Goal: Check status

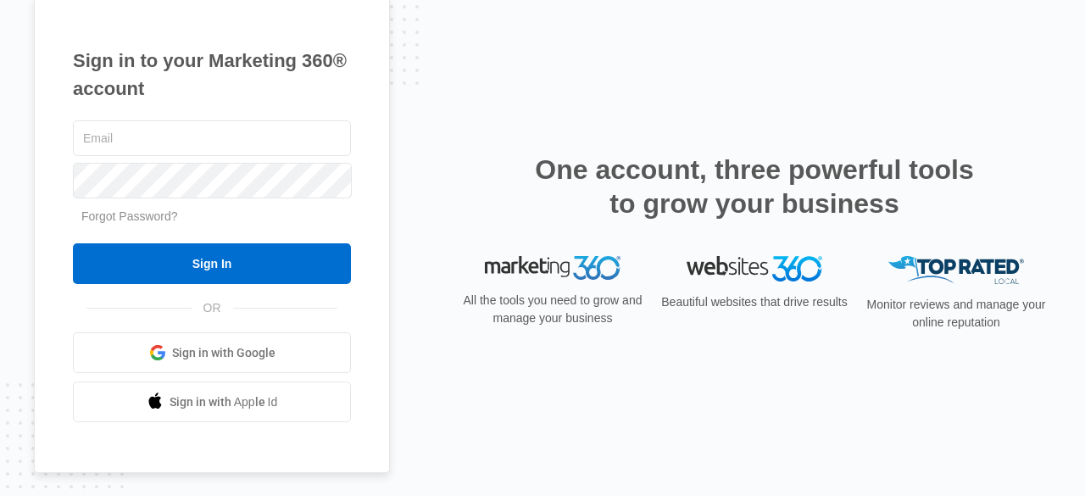
type input "doug@fertilefruit.com"
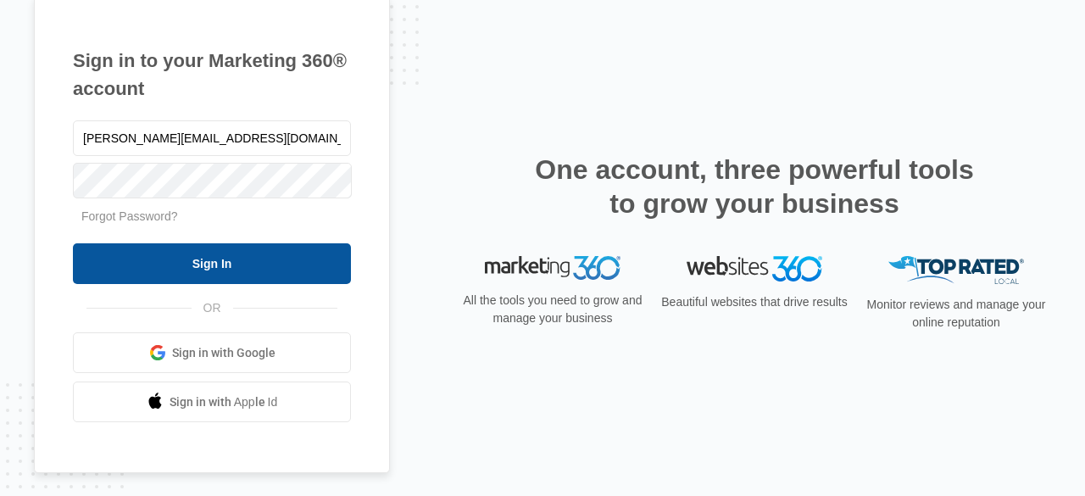
click at [141, 264] on input "Sign In" at bounding box center [212, 263] width 278 height 41
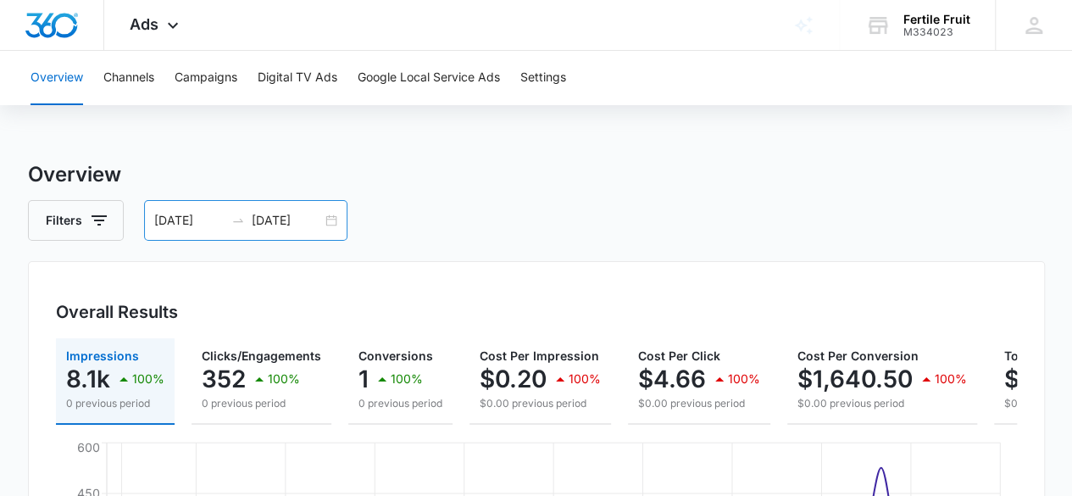
click at [330, 221] on div "[DATE] [DATE]" at bounding box center [245, 220] width 203 height 41
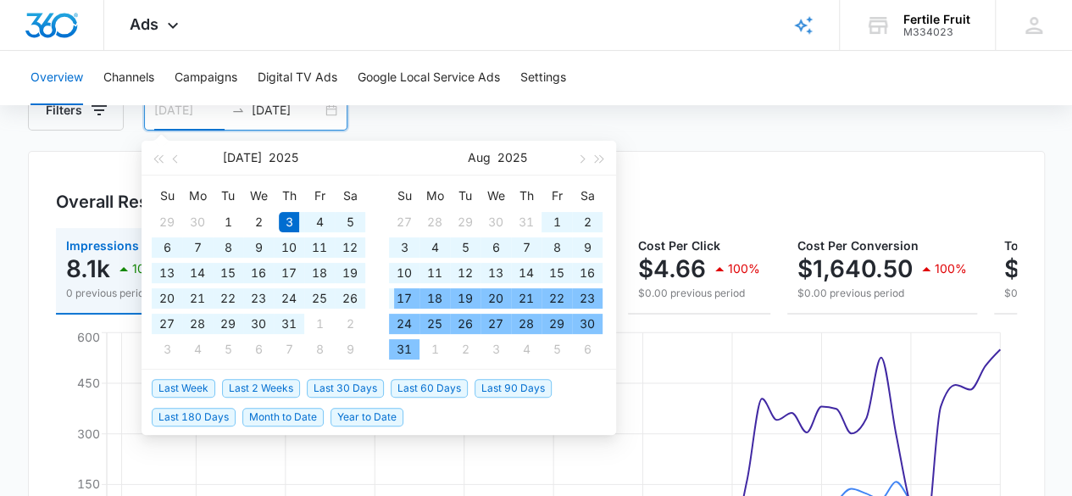
scroll to position [170, 0]
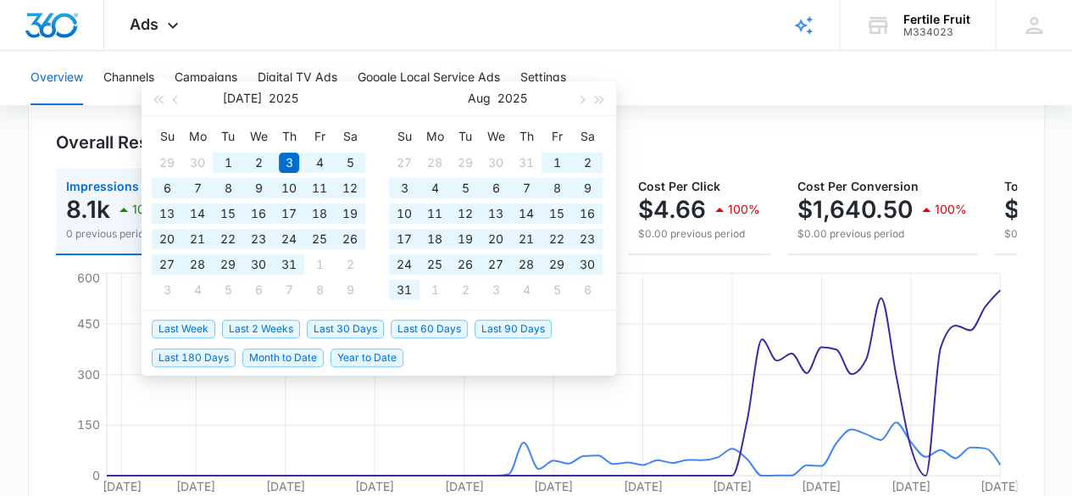
click at [497, 328] on span "Last 90 Days" at bounding box center [513, 329] width 77 height 19
type input "[DATE]"
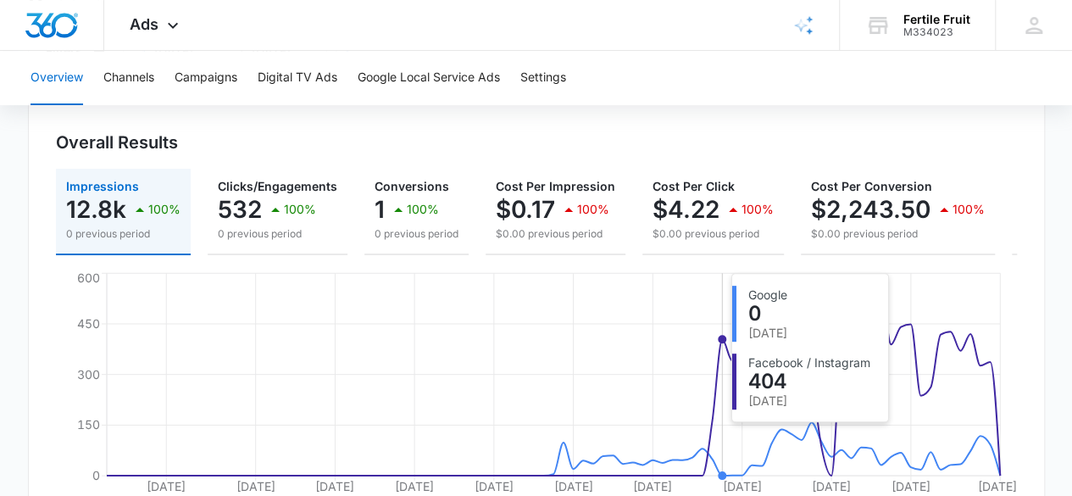
scroll to position [254, 0]
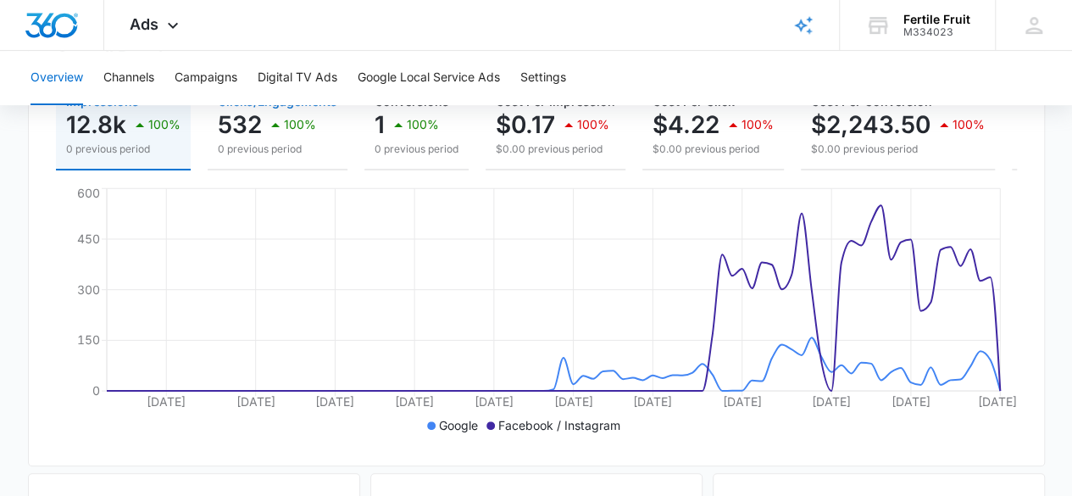
click at [263, 134] on div "532 100%" at bounding box center [278, 125] width 120 height 34
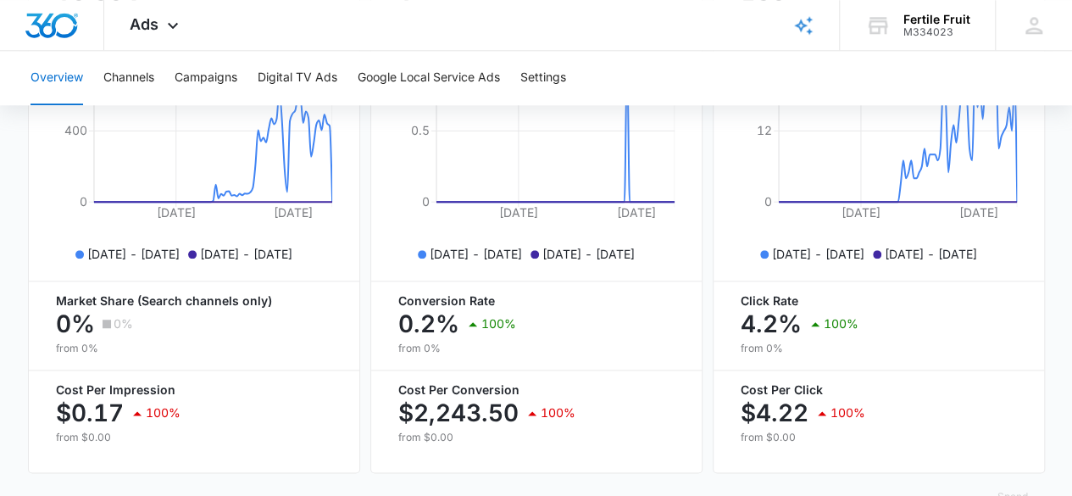
scroll to position [892, 0]
